Goal: Task Accomplishment & Management: Manage account settings

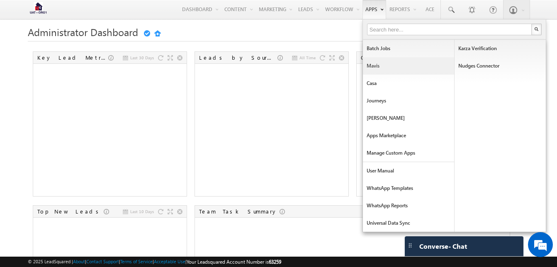
click at [377, 66] on link "Mavis" at bounding box center [408, 65] width 91 height 17
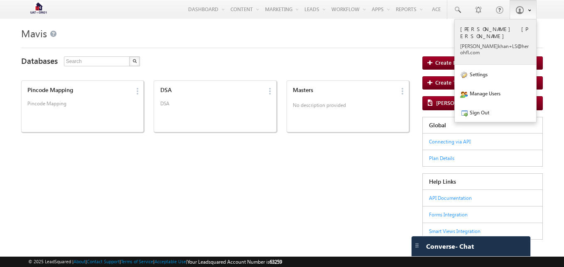
click at [496, 30] on p "[PERSON_NAME] [PERSON_NAME]" at bounding box center [495, 32] width 71 height 14
click at [490, 34] on div "Mohammad Nadeem Khan mohd. khan+ LS@he rohfl .com" at bounding box center [495, 40] width 71 height 30
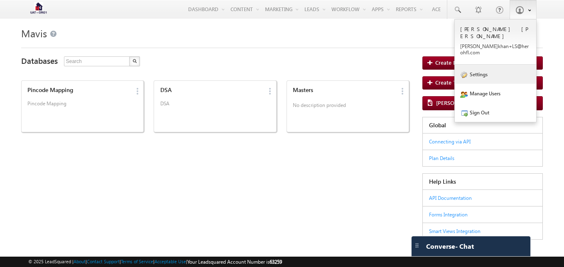
click at [474, 66] on link "Settings" at bounding box center [495, 74] width 81 height 19
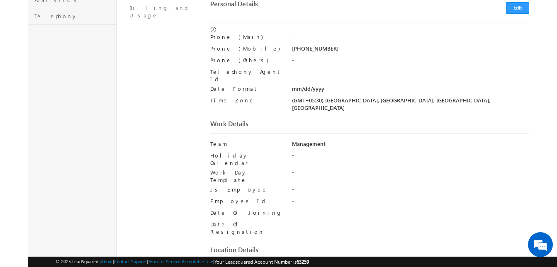
click at [324, 262] on div "© 2025 LeadSquared | About | Contact Support | Terms of Service | Acceptable Us…" at bounding box center [307, 262] width 502 height 8
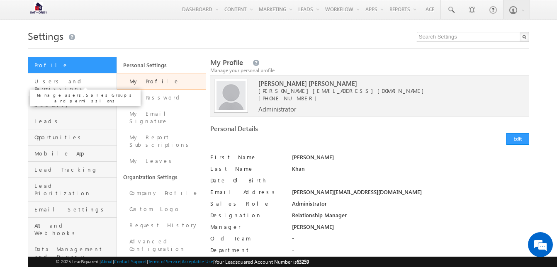
click at [73, 80] on span "Users and Permissions" at bounding box center [74, 85] width 80 height 15
